Goal: Use online tool/utility

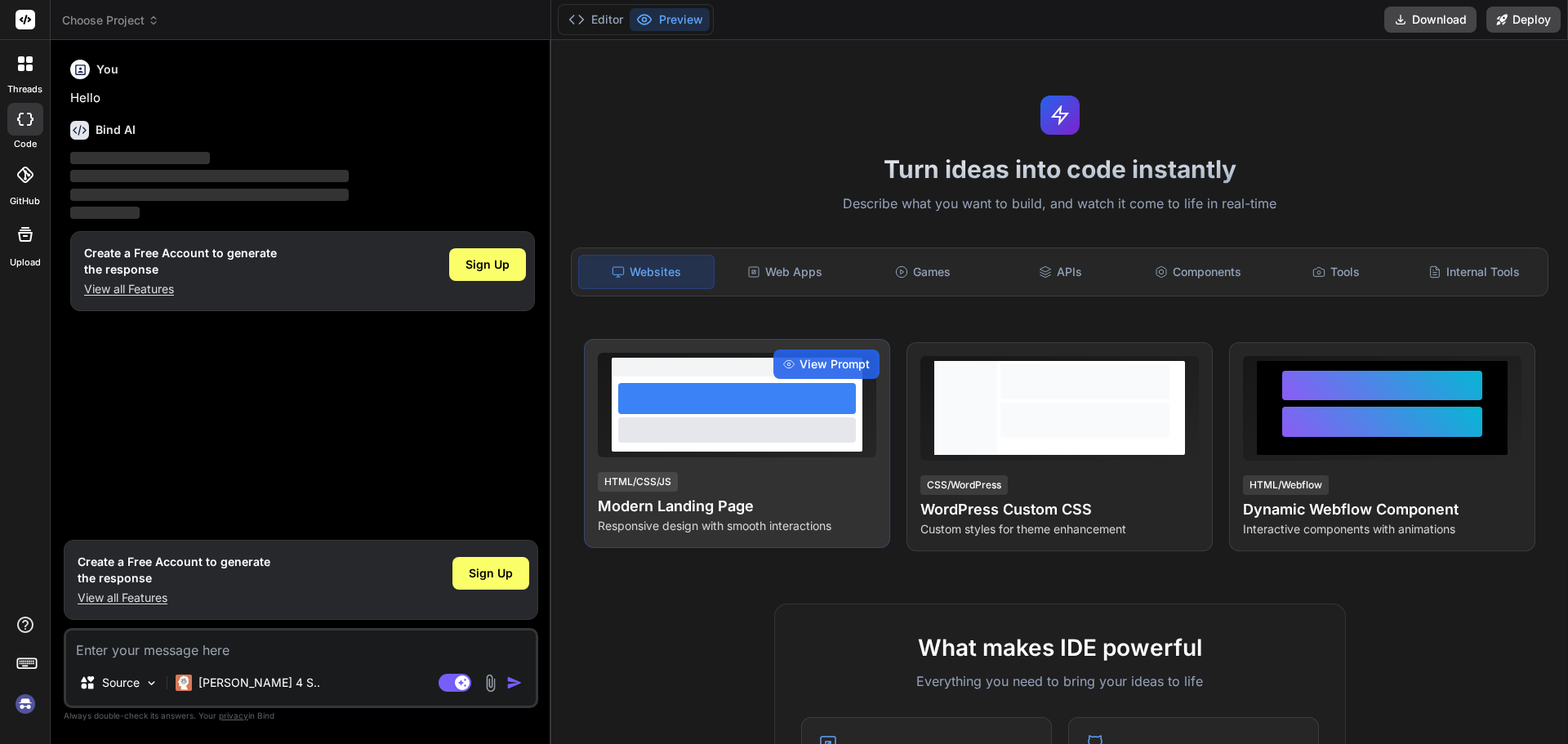
type textarea "x"
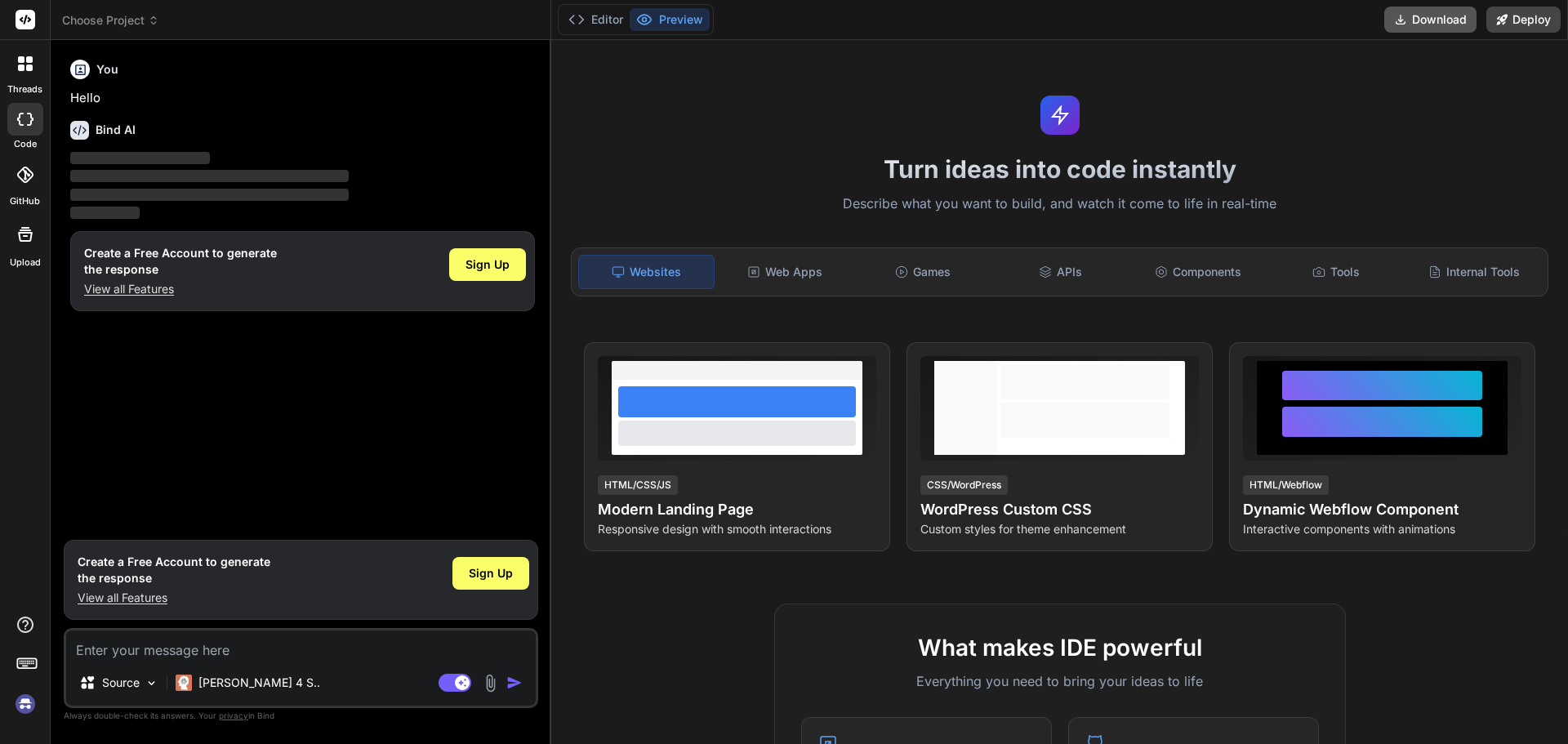
click at [1433, 19] on button "Download" at bounding box center [1431, 19] width 92 height 26
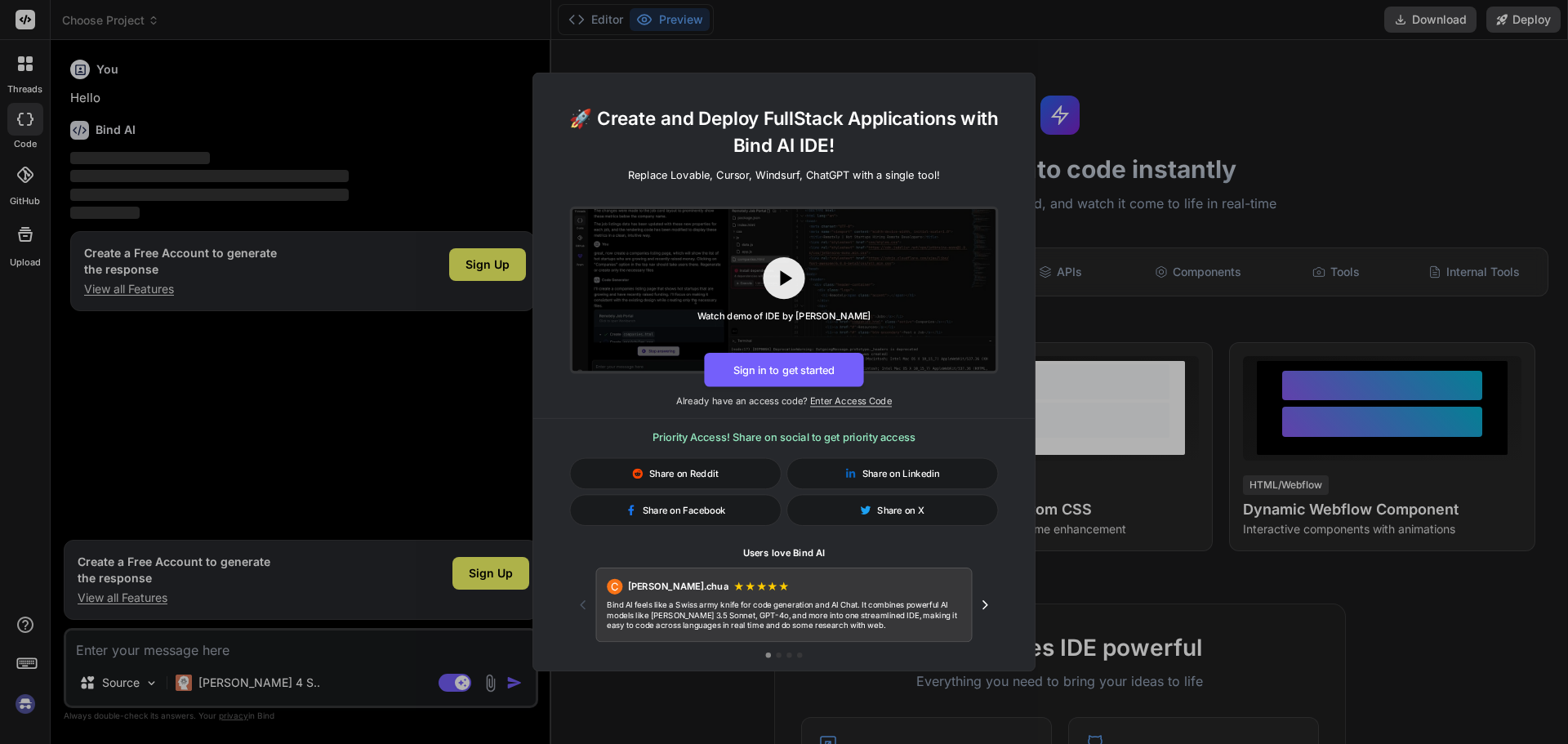
click at [1250, 58] on div "🚀 Create and Deploy FullStack Applications with Bind AI IDE! Replace Lovable, C…" at bounding box center [784, 372] width 1568 height 744
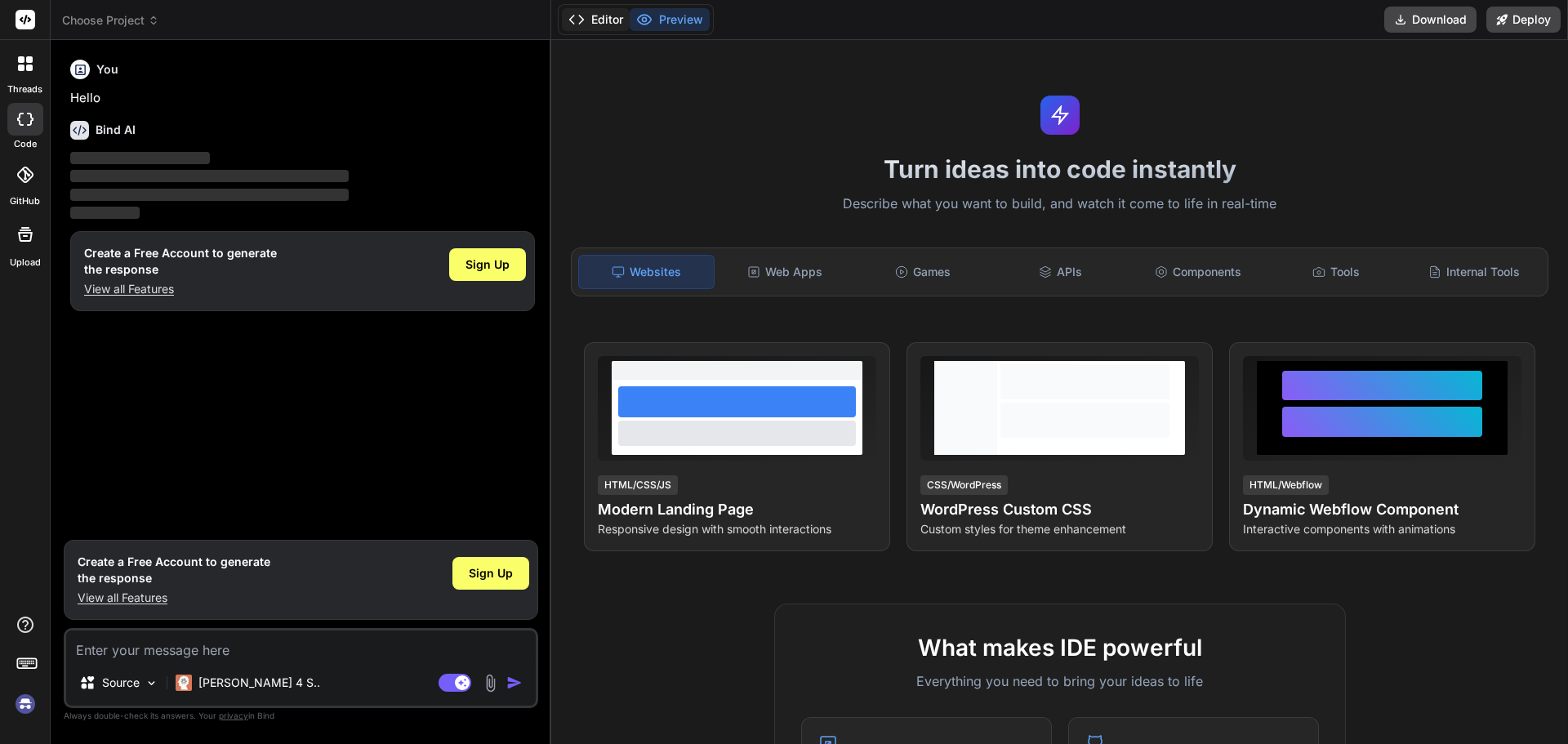
click at [597, 23] on button "Editor" at bounding box center [596, 20] width 68 height 23
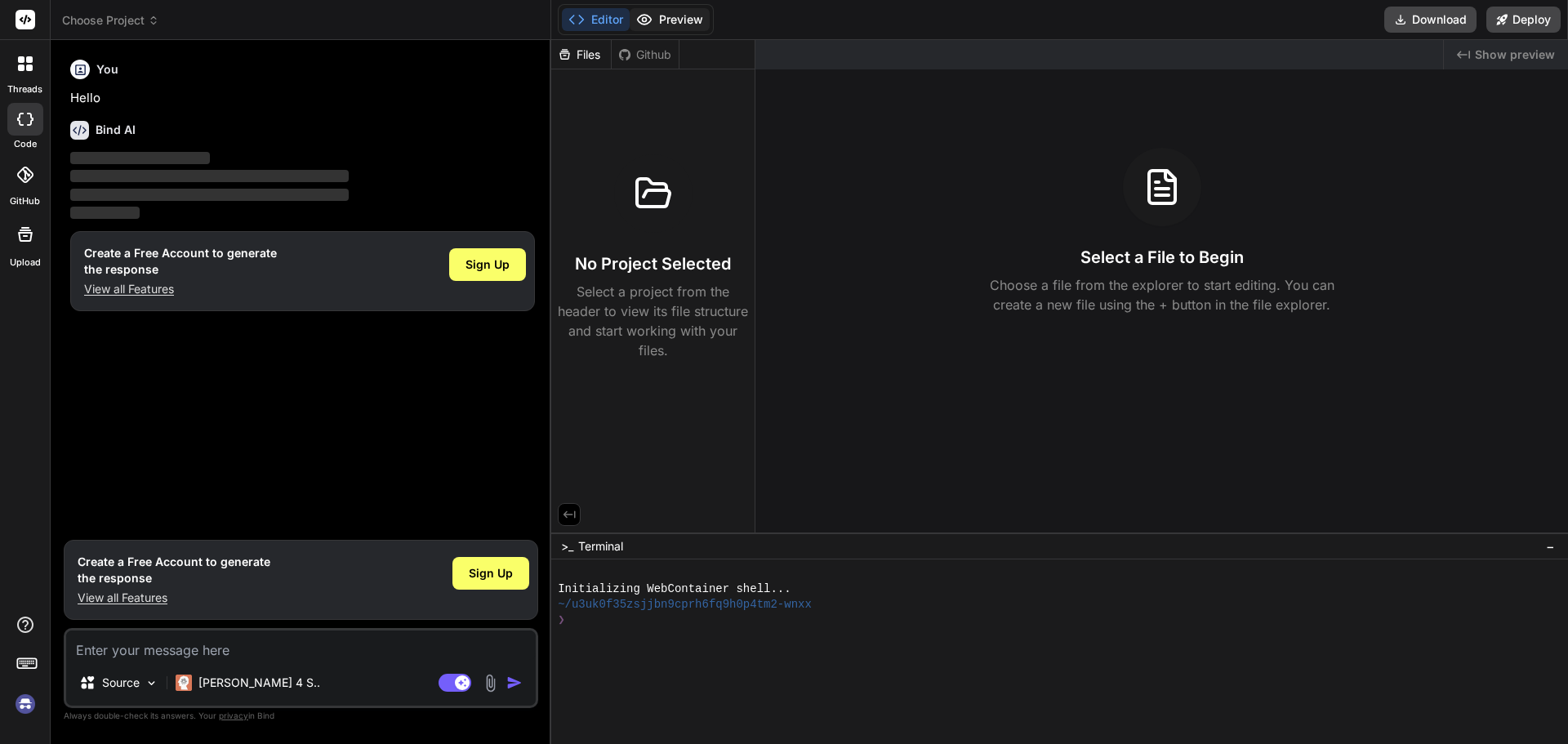
click at [689, 11] on button "Preview" at bounding box center [669, 20] width 80 height 23
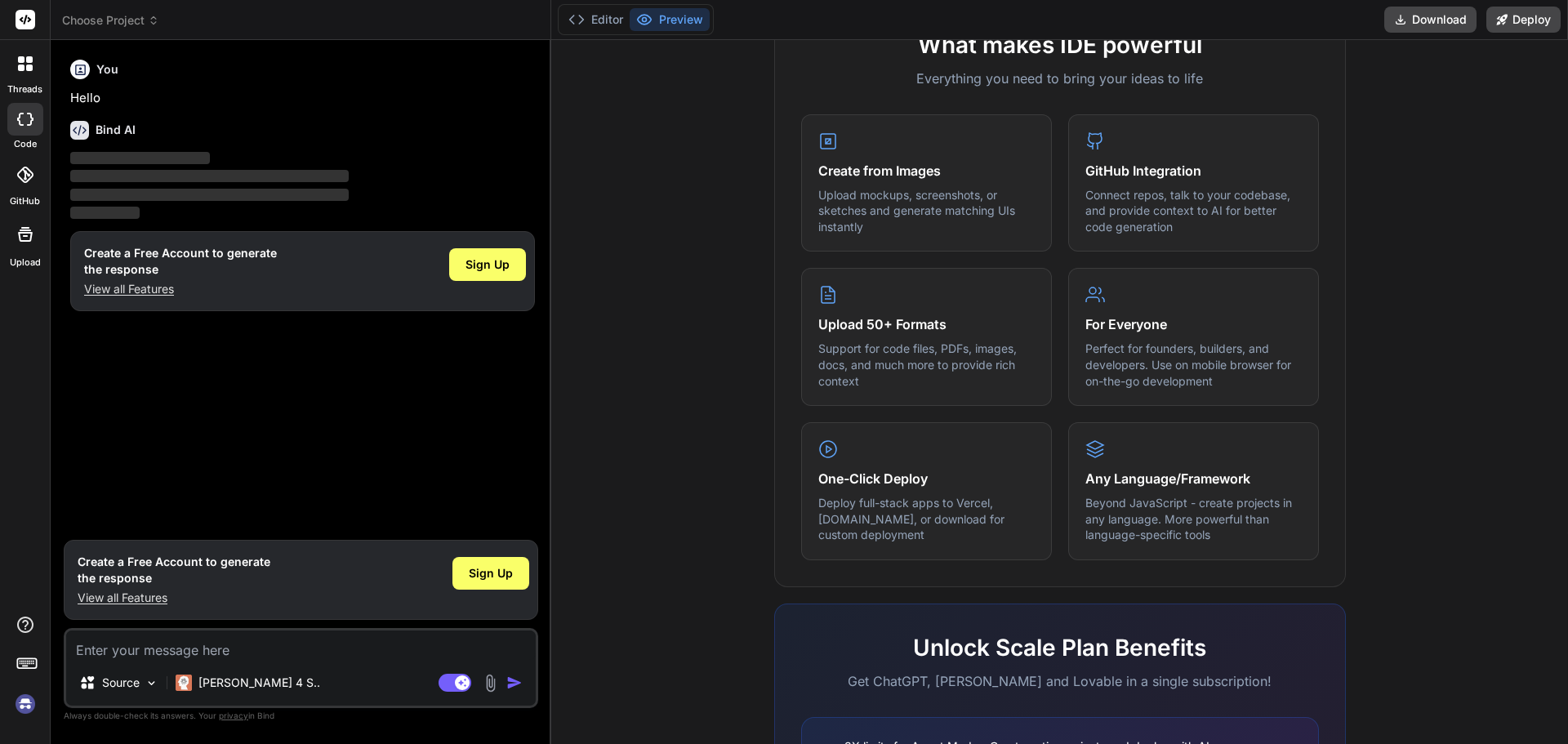
scroll to position [626, 0]
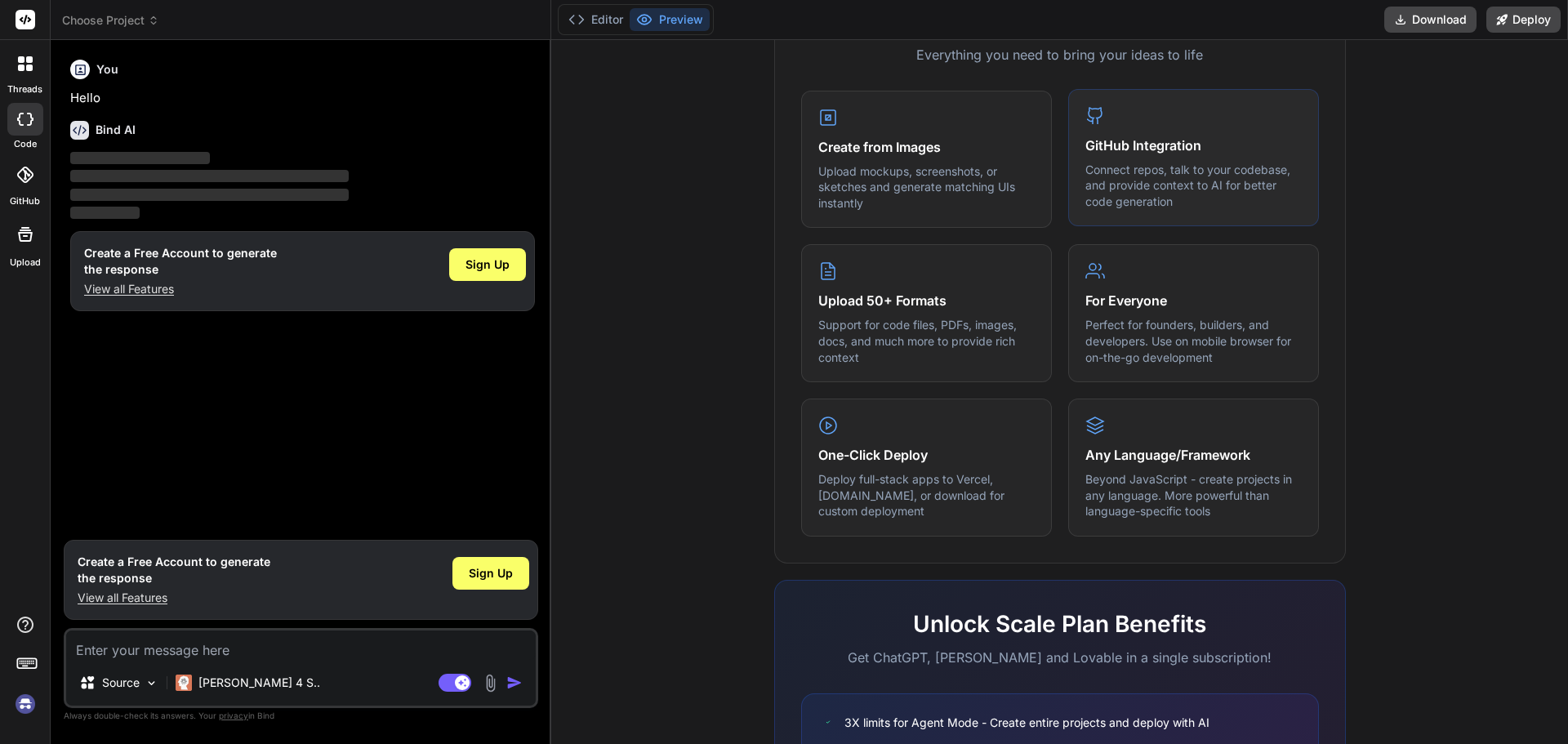
click at [1173, 168] on p "Connect repos, talk to your codebase, and provide context to AI for better code…" at bounding box center [1194, 186] width 217 height 48
click at [1160, 166] on p "Connect repos, talk to your codebase, and provide context to AI for better code…" at bounding box center [1194, 186] width 217 height 48
click at [1165, 351] on p "Perfect for founders, builders, and developers. Use on mobile browser for on-th…" at bounding box center [1194, 339] width 217 height 48
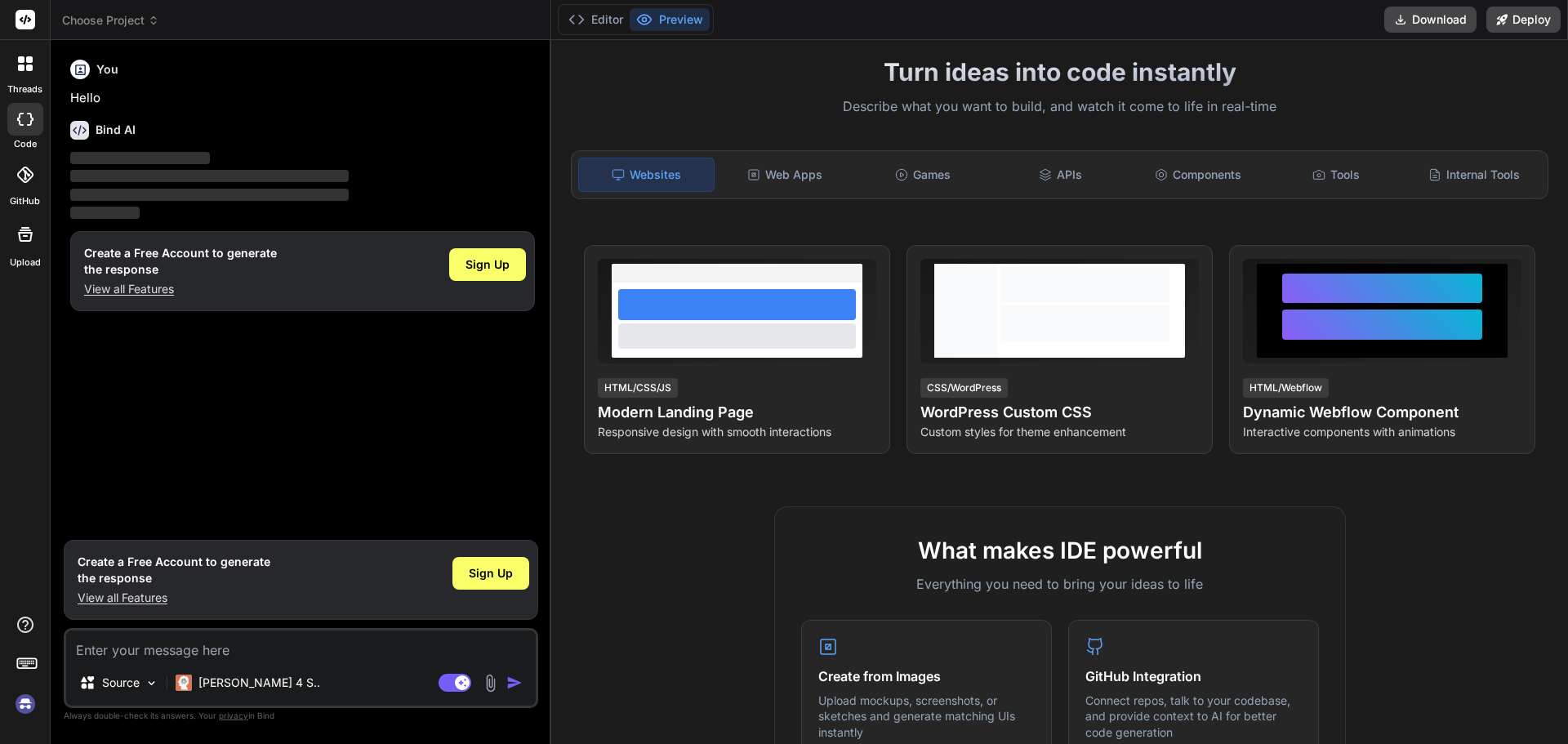
scroll to position [79, 0]
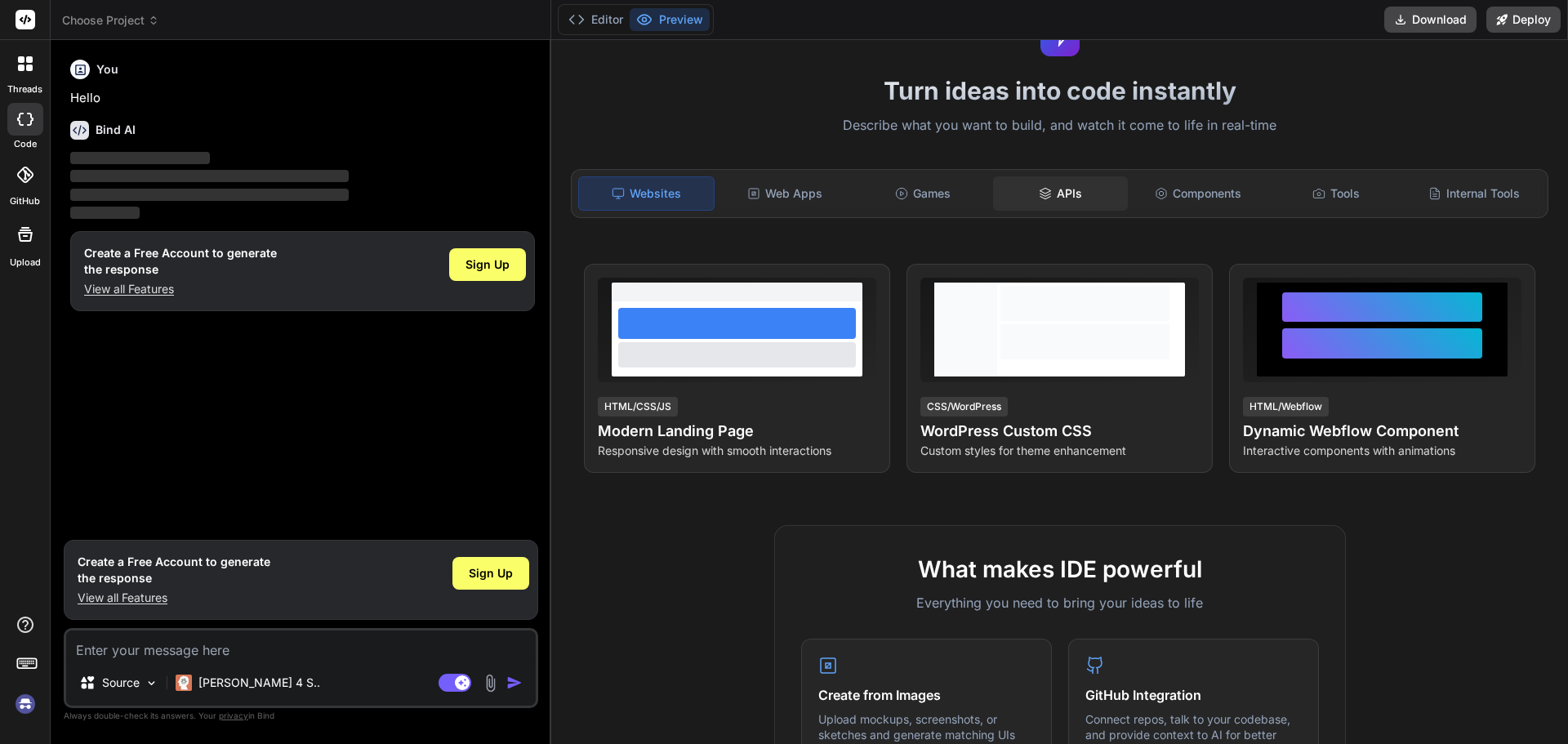
click at [1076, 201] on div "APIs" at bounding box center [1061, 194] width 135 height 35
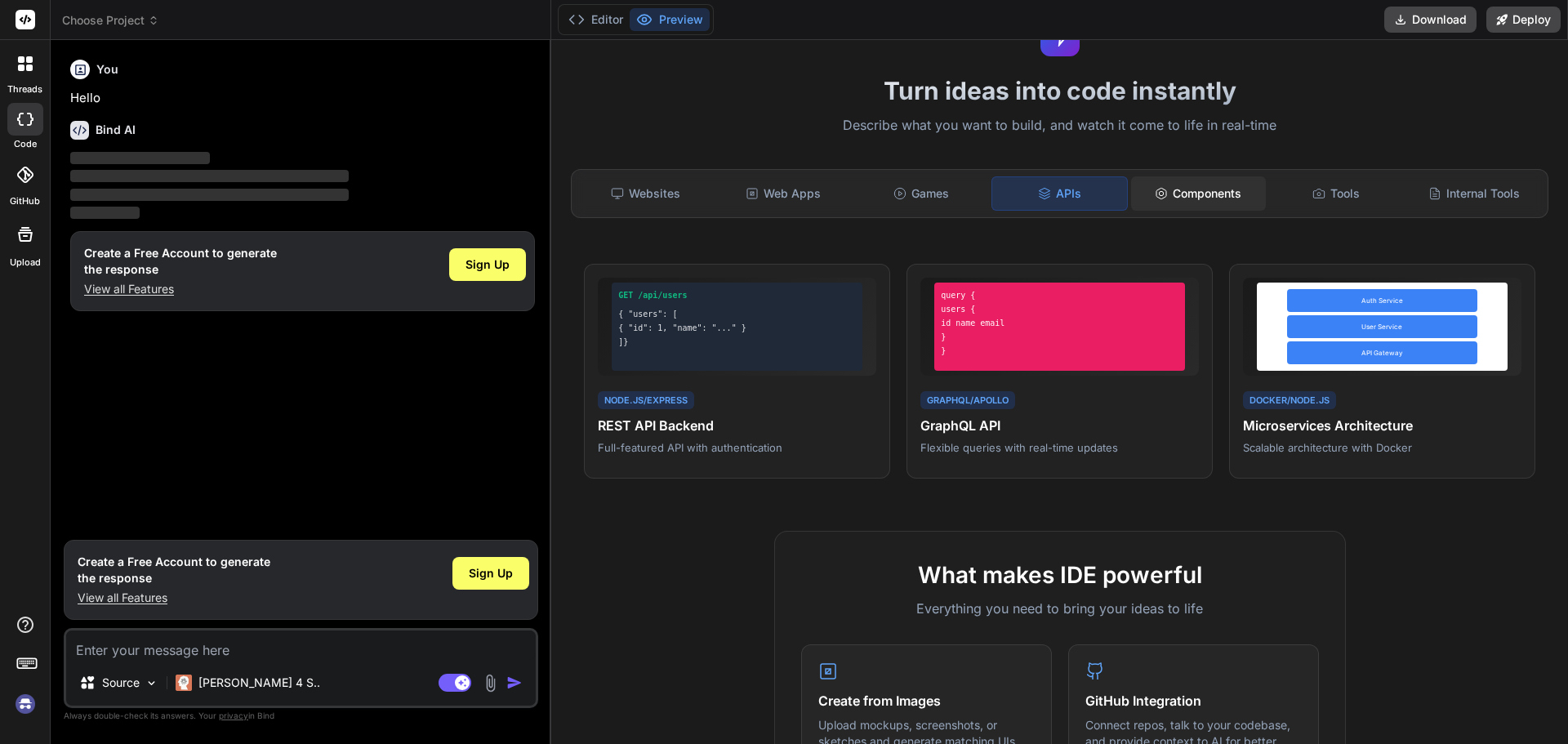
click at [1226, 198] on div "Components" at bounding box center [1199, 194] width 135 height 35
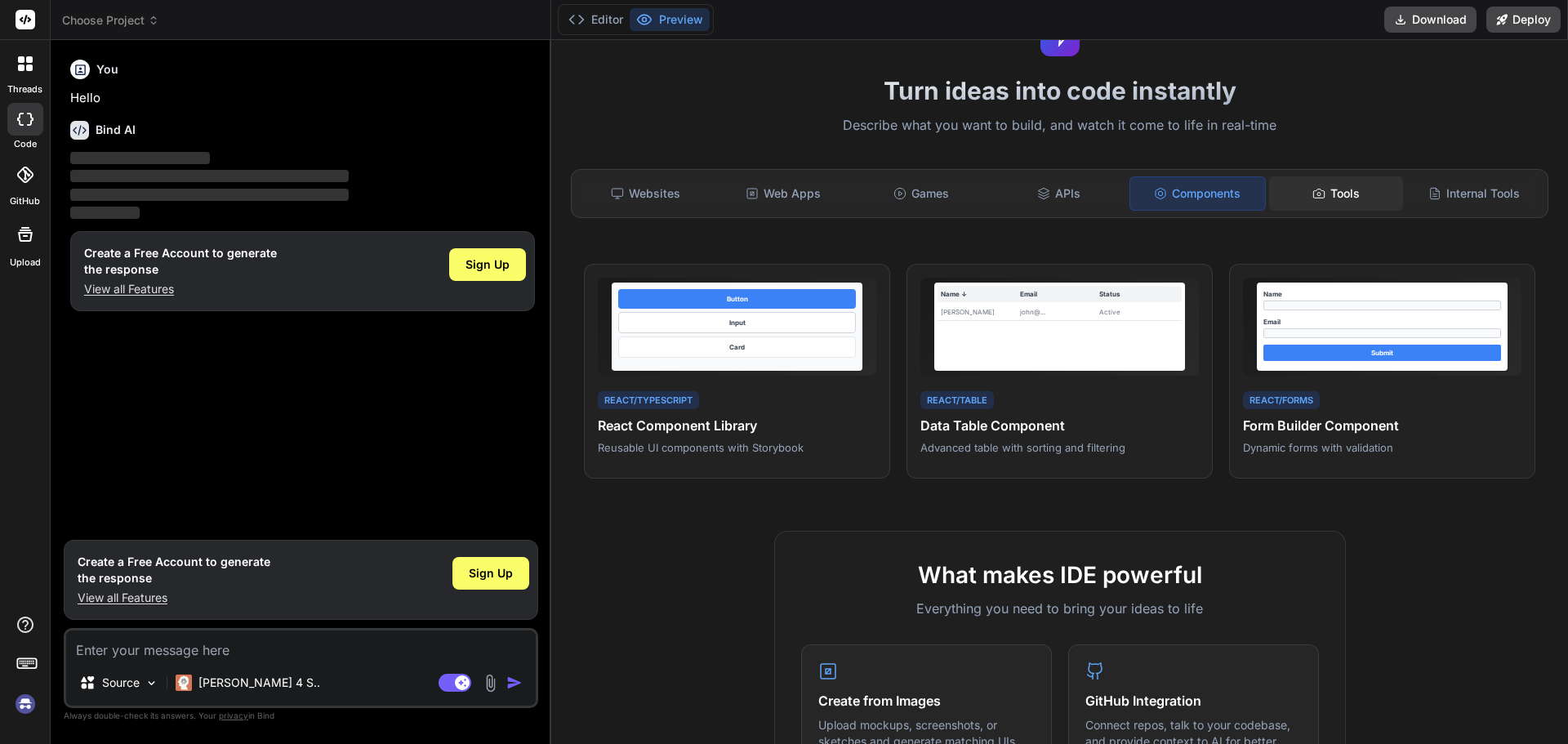
click at [1314, 189] on icon at bounding box center [1319, 193] width 11 height 9
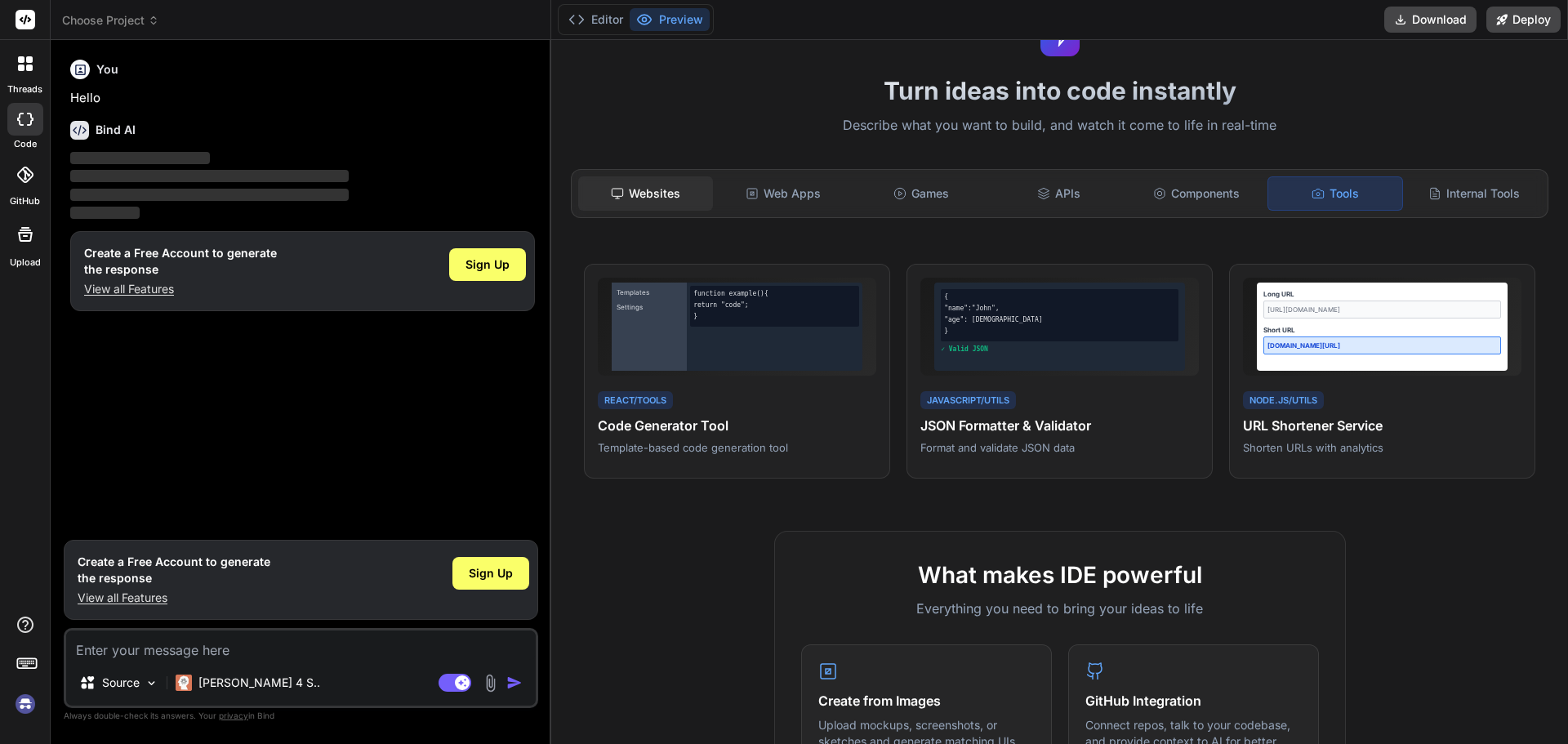
click at [645, 189] on div "Websites" at bounding box center [645, 194] width 135 height 35
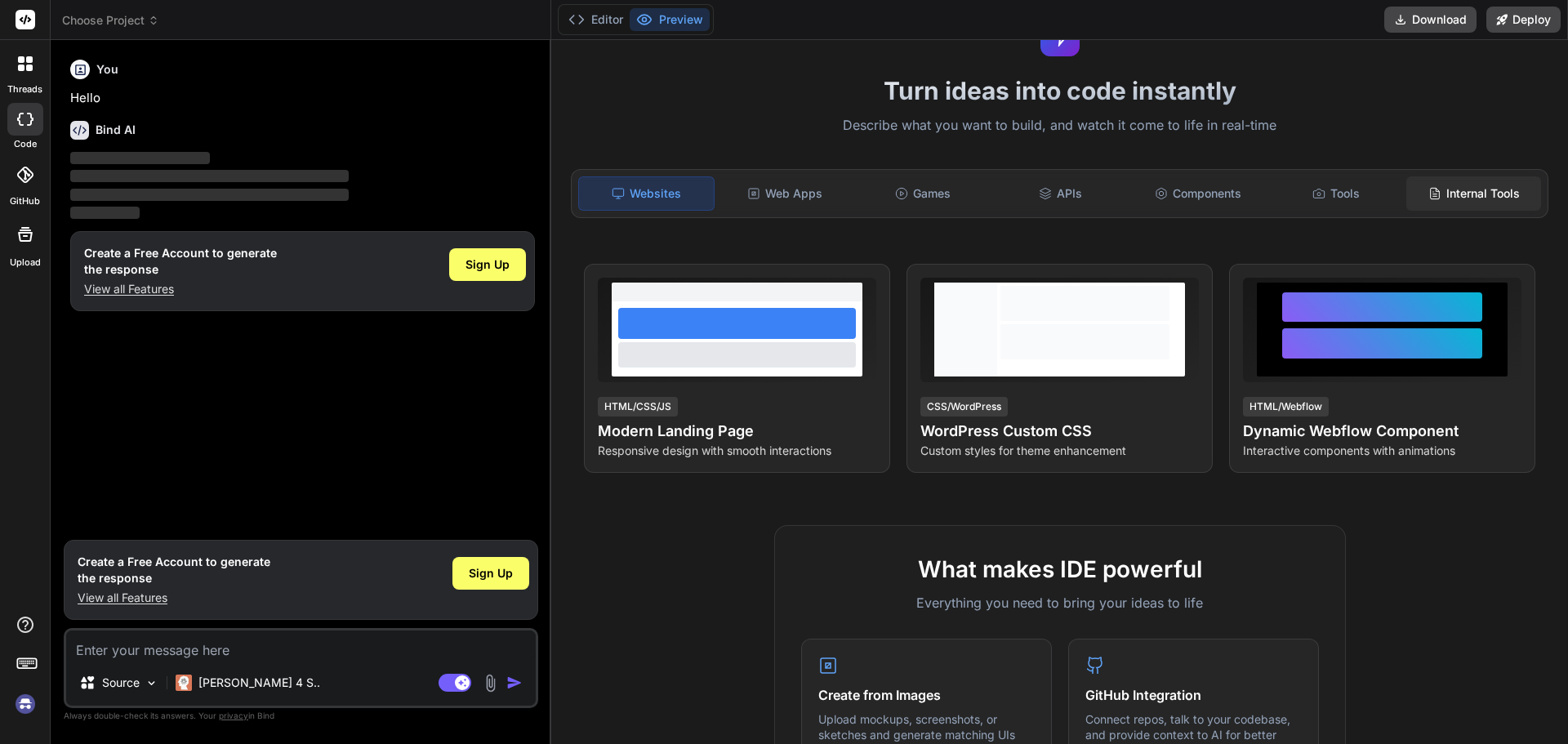
click at [1466, 201] on div "Internal Tools" at bounding box center [1474, 194] width 135 height 35
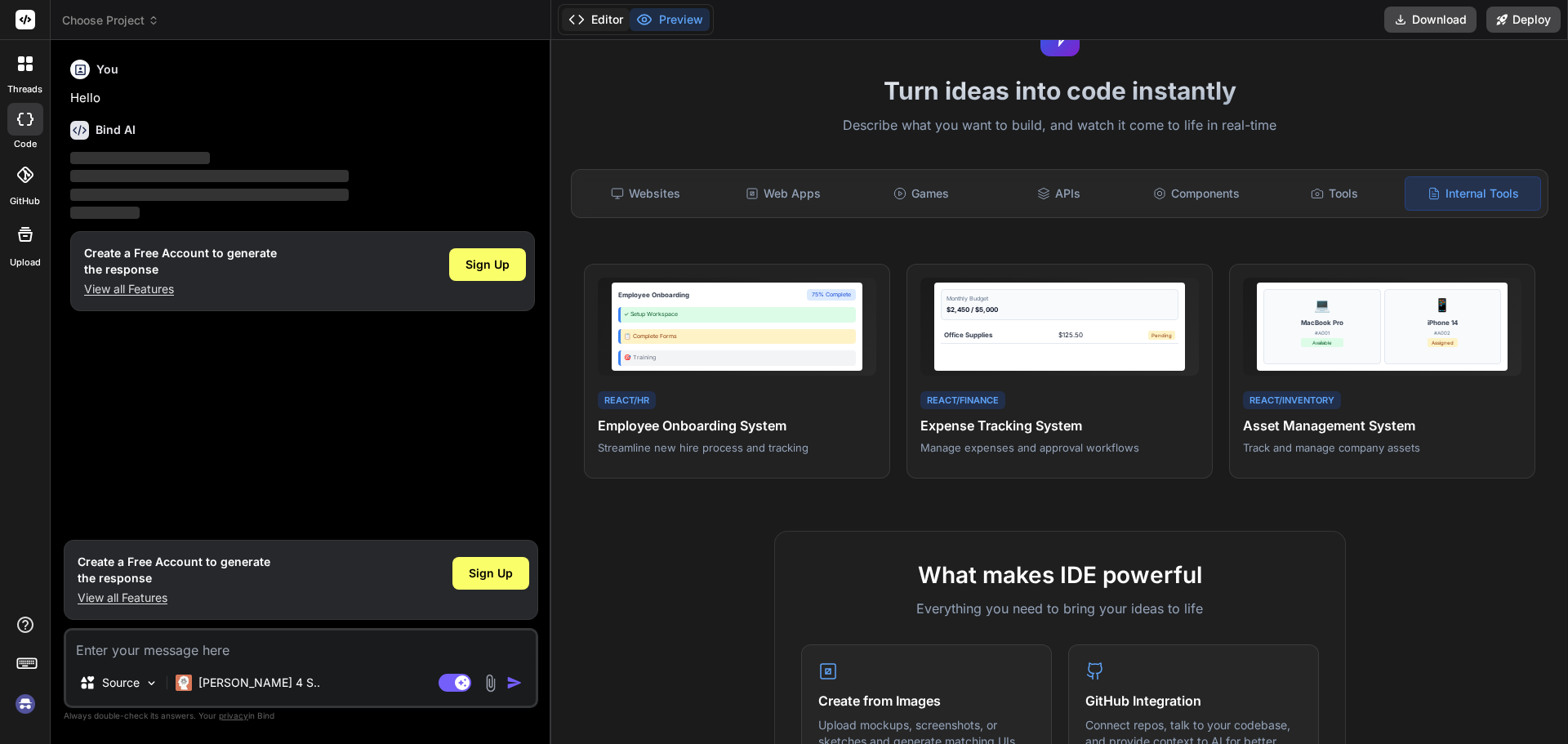
click at [589, 25] on button "Editor" at bounding box center [596, 20] width 68 height 23
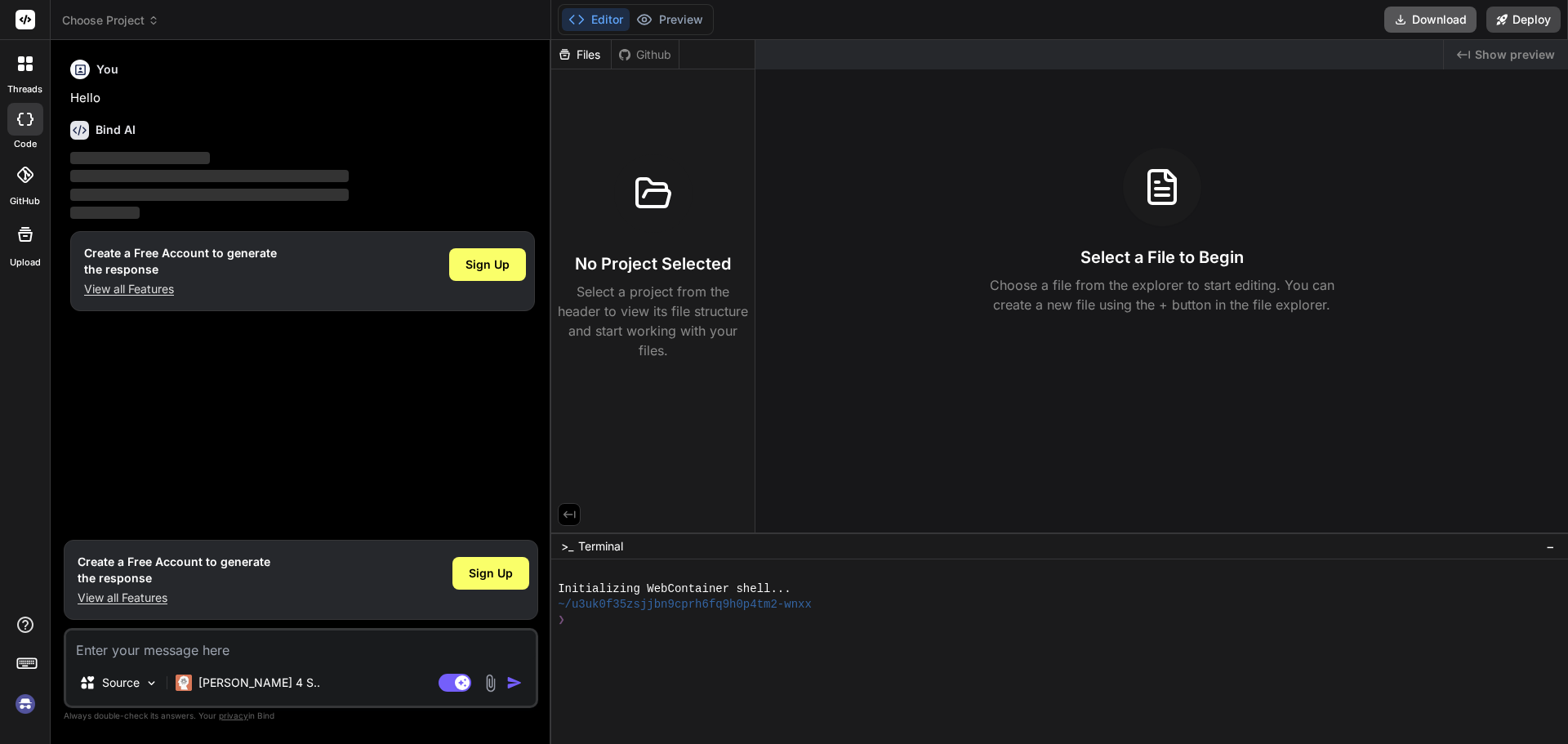
click at [1412, 25] on button "Download" at bounding box center [1431, 19] width 92 height 26
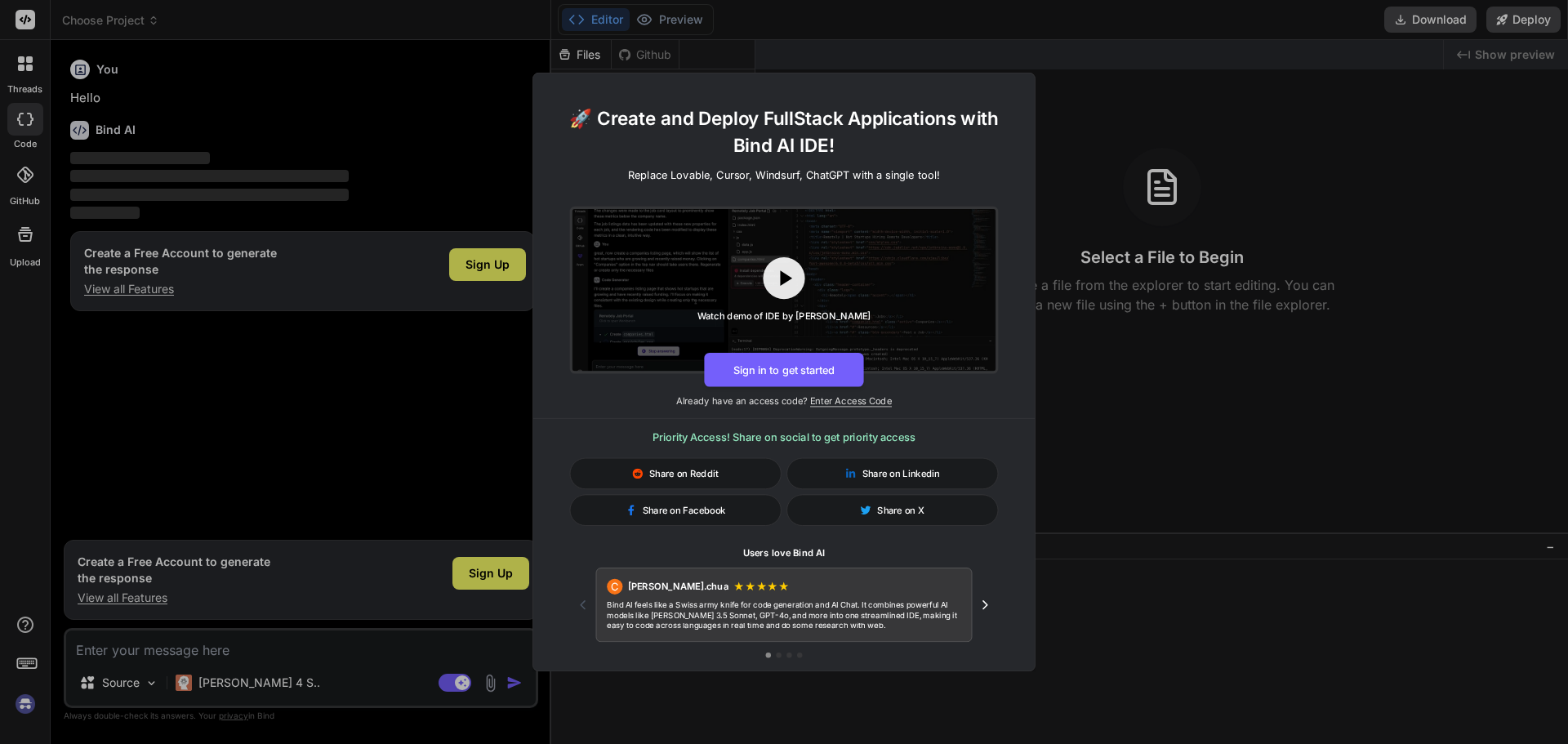
click at [996, 614] on div "[PERSON_NAME].chua ★ ★ ★ ★ ★ Bind AI feels like a Swiss army knife for code gen…" at bounding box center [784, 605] width 429 height 75
click at [992, 608] on icon "Next testimonial" at bounding box center [986, 605] width 15 height 15
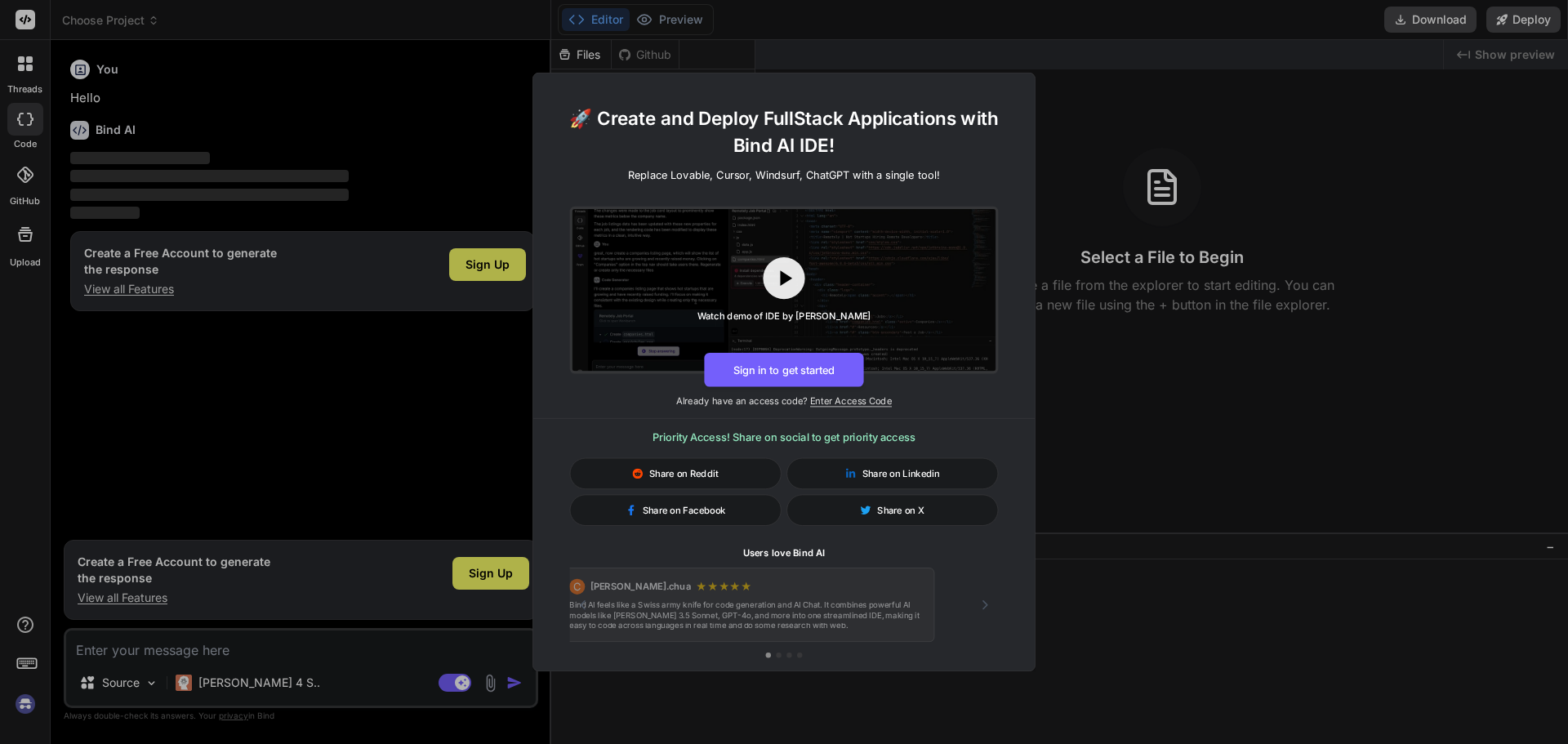
click at [992, 608] on icon "Next testimonial" at bounding box center [986, 605] width 15 height 15
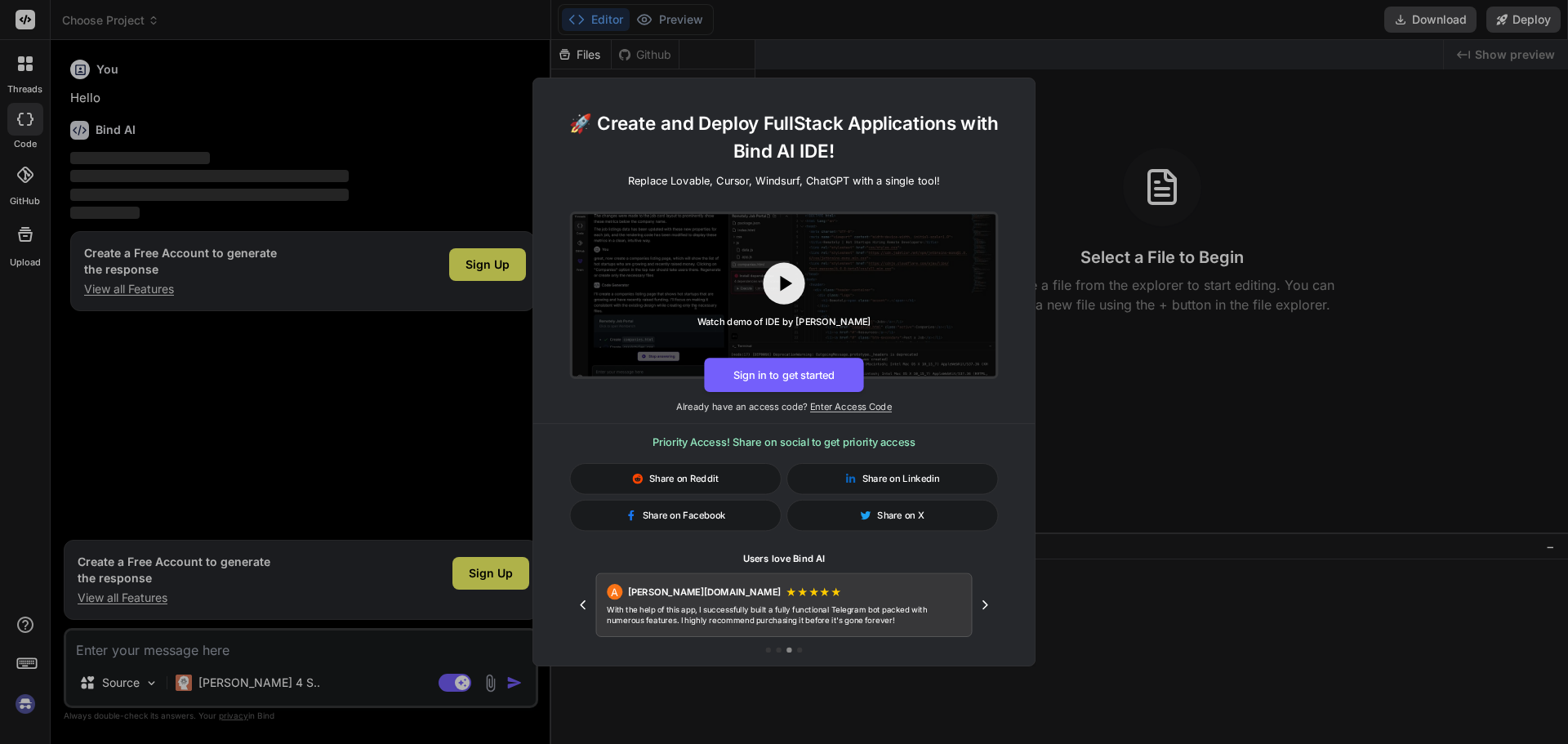
click at [26, 18] on div "🚀 Create and Deploy FullStack Applications with Bind AI IDE! Replace Lovable, C…" at bounding box center [784, 372] width 1568 height 744
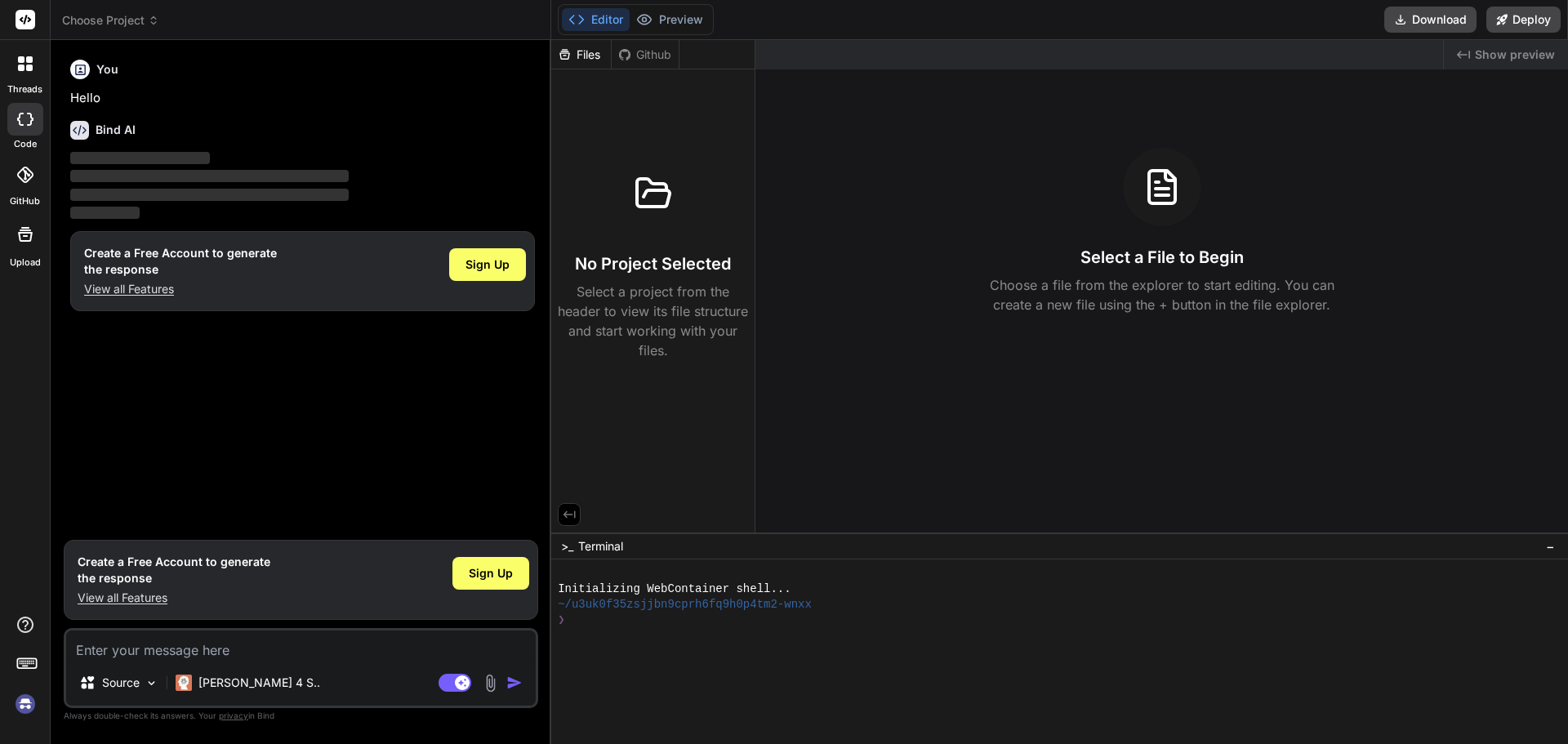
click at [34, 82] on label "threads" at bounding box center [25, 89] width 35 height 13
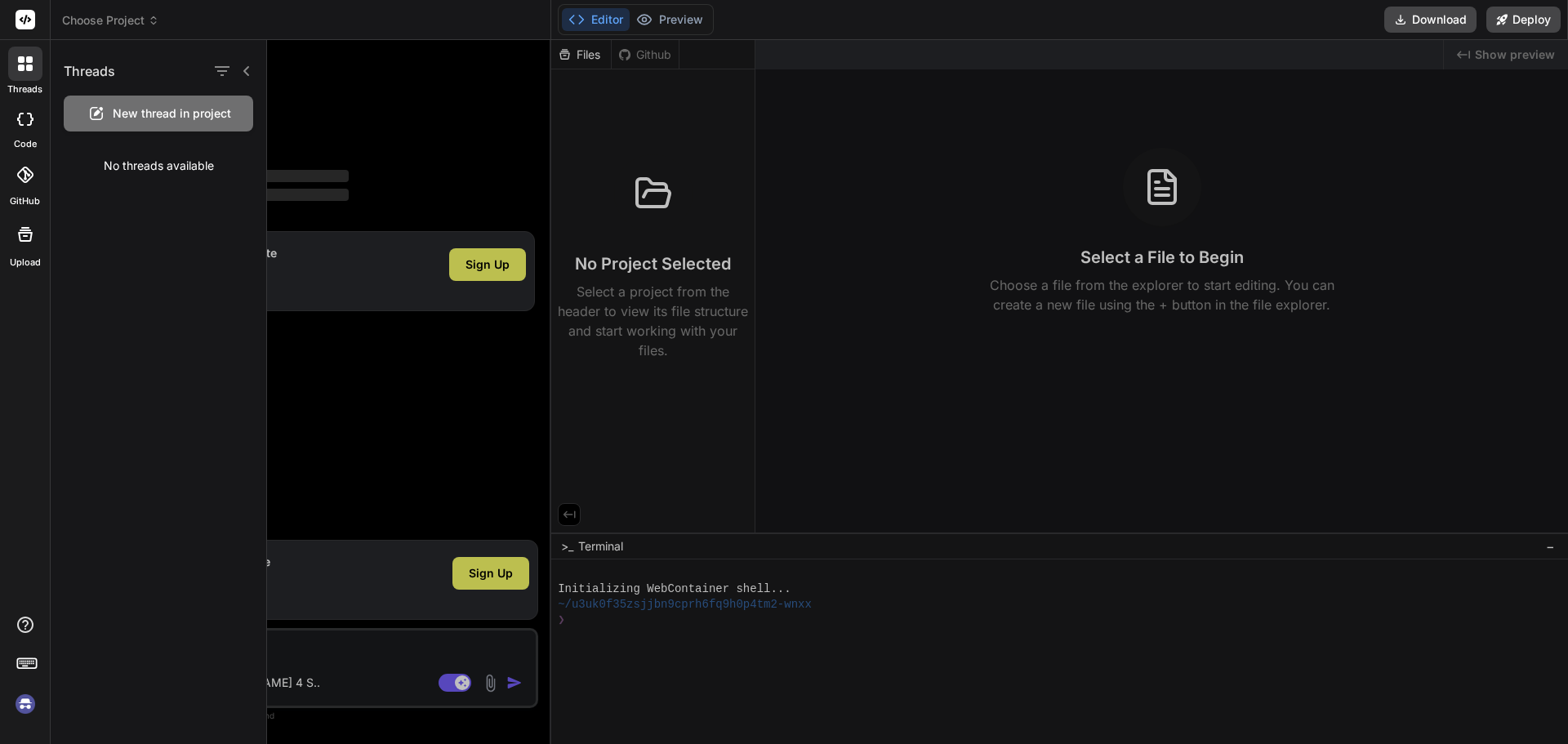
click at [910, 141] on div at bounding box center [918, 392] width 1301 height 704
